Goal: Transaction & Acquisition: Obtain resource

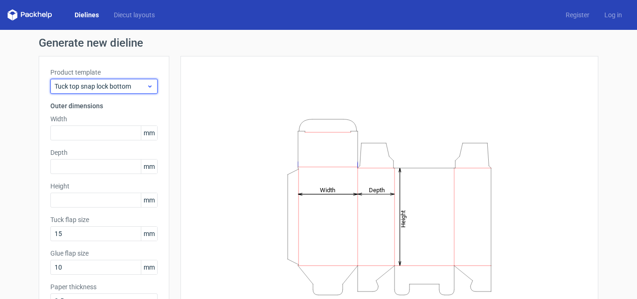
click at [144, 91] on div "Tuck top snap lock bottom" at bounding box center [103, 86] width 107 height 15
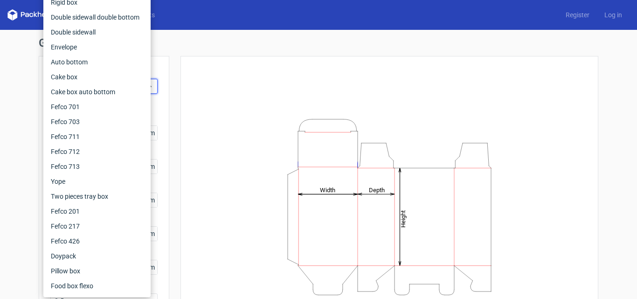
click at [294, 34] on div "Generate new dieline Product template Tuck top snap lock bottom Outer dimension…" at bounding box center [318, 197] width 637 height 335
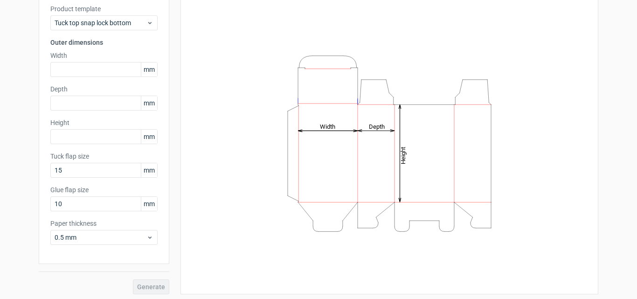
scroll to position [66, 0]
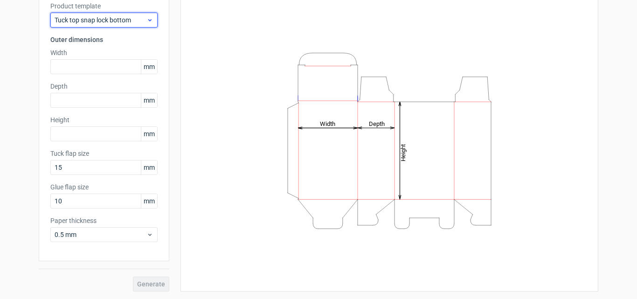
click at [134, 22] on span "Tuck top snap lock bottom" at bounding box center [101, 19] width 92 height 9
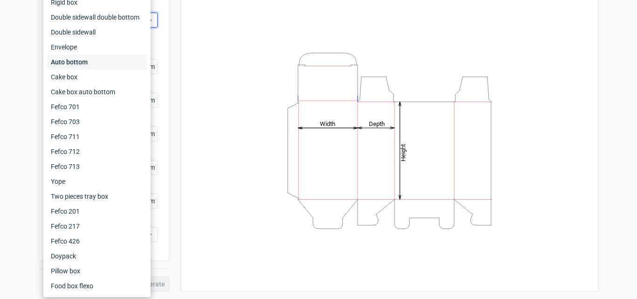
click at [68, 61] on div "Auto bottom" at bounding box center [97, 62] width 100 height 15
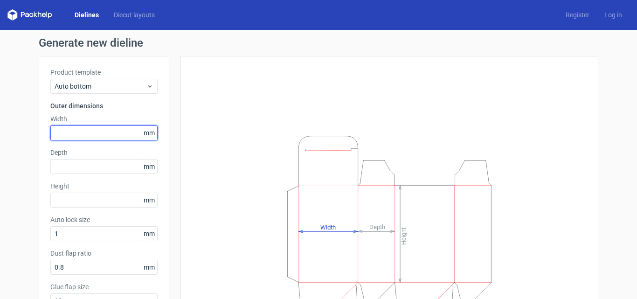
click at [81, 133] on input "text" at bounding box center [103, 132] width 107 height 15
type input "120"
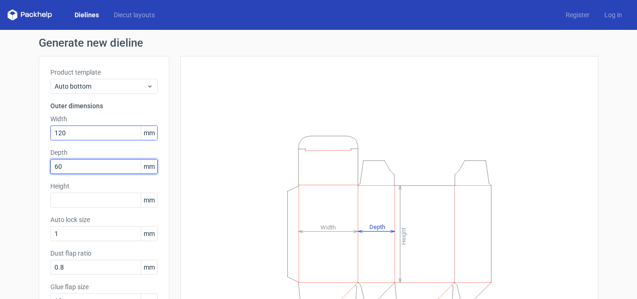
type input "60"
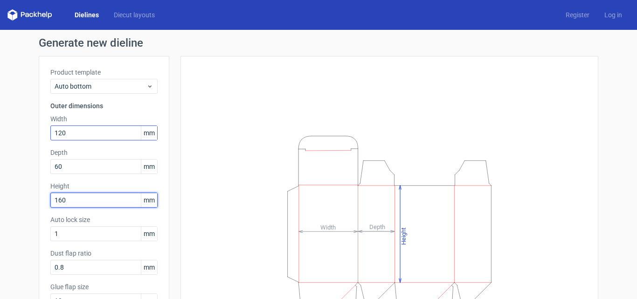
type input "160"
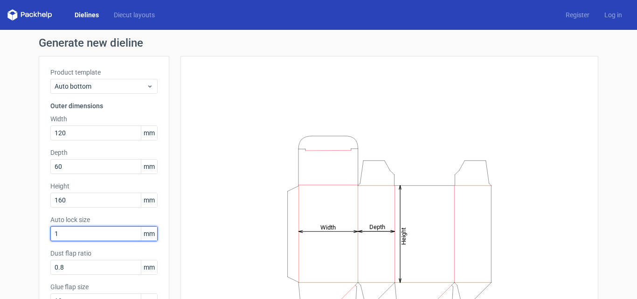
scroll to position [47, 0]
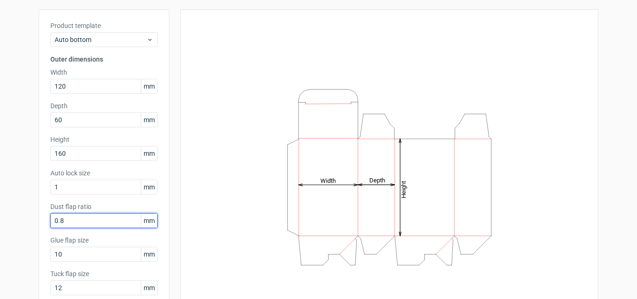
drag, startPoint x: 73, startPoint y: 220, endPoint x: 19, endPoint y: 220, distance: 54.1
click at [19, 220] on div "Generate new dieline Product template Auto bottom Outer dimensions Width 120 mm…" at bounding box center [318, 167] width 637 height 369
type input "5"
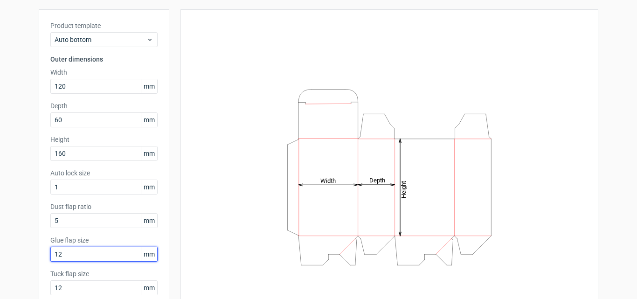
type input "12"
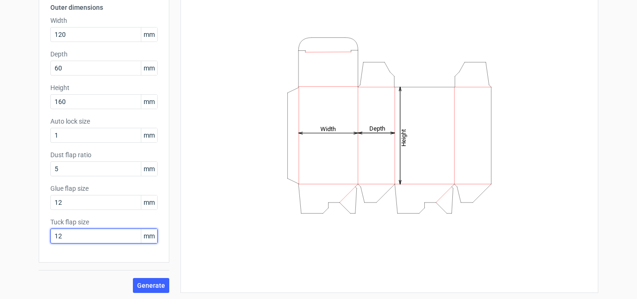
scroll to position [100, 0]
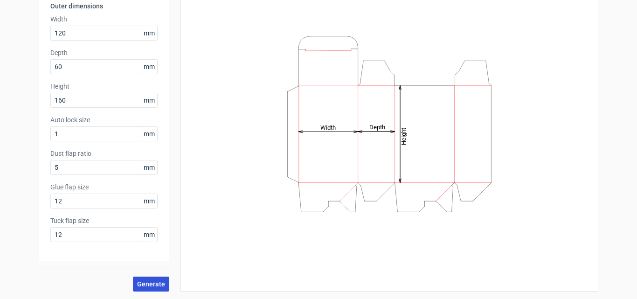
click at [137, 283] on span "Generate" at bounding box center [151, 284] width 28 height 7
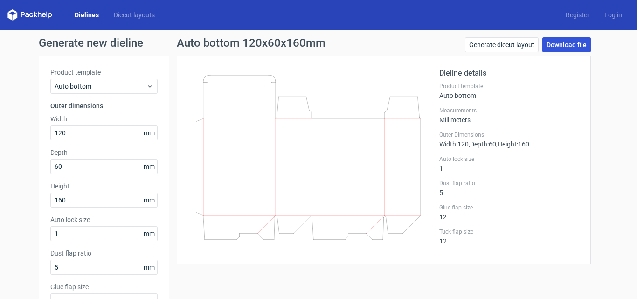
click at [553, 43] on link "Download file" at bounding box center [566, 44] width 48 height 15
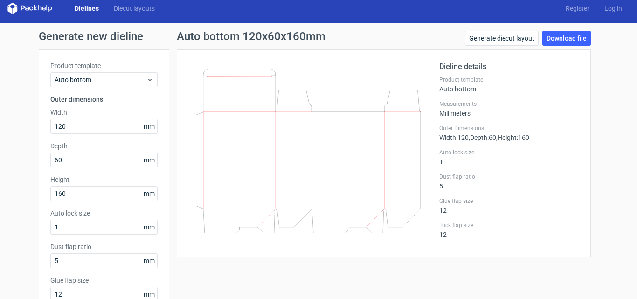
scroll to position [100, 0]
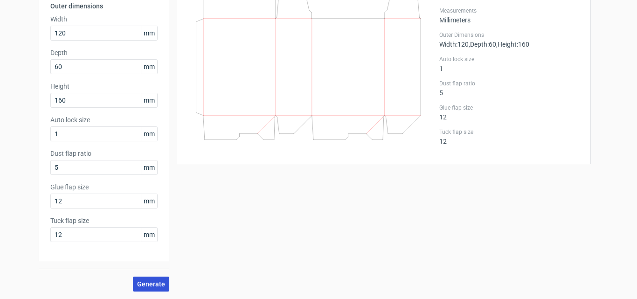
click at [140, 286] on span "Generate" at bounding box center [151, 284] width 28 height 7
click at [298, 182] on div "Auto bottom 120x60x160mm Generate diecut layout Download file Dieline details P…" at bounding box center [383, 115] width 429 height 354
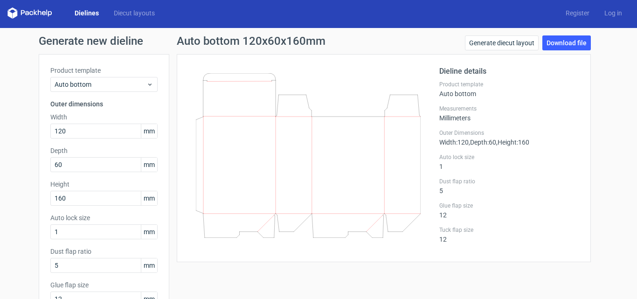
scroll to position [0, 0]
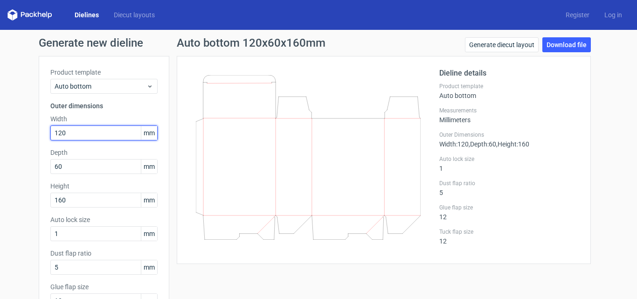
drag, startPoint x: 84, startPoint y: 129, endPoint x: 0, endPoint y: 126, distance: 84.0
click at [0, 126] on div "Generate new dieline Product template Auto bottom Outer dimensions Width 120 mm…" at bounding box center [318, 214] width 637 height 369
type input "110"
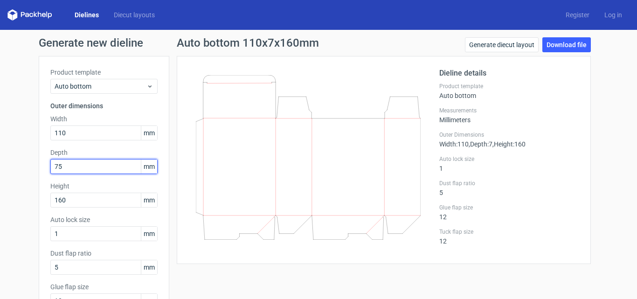
type input "75"
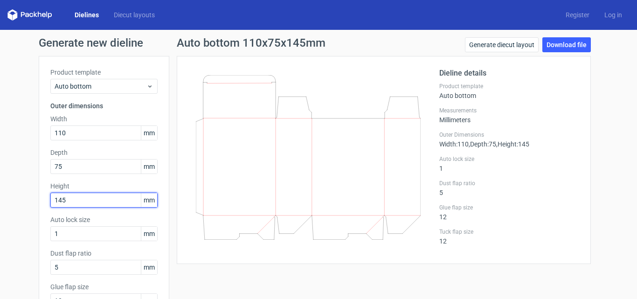
type input "145"
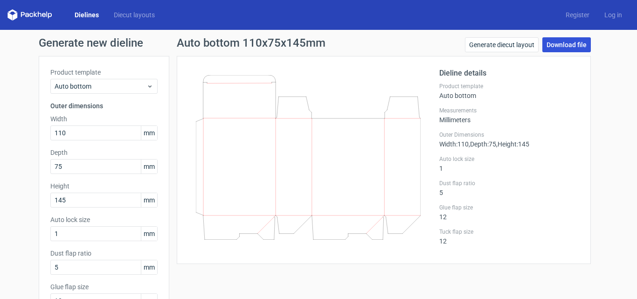
click at [554, 47] on link "Download file" at bounding box center [566, 44] width 48 height 15
